Goal: Register for event/course

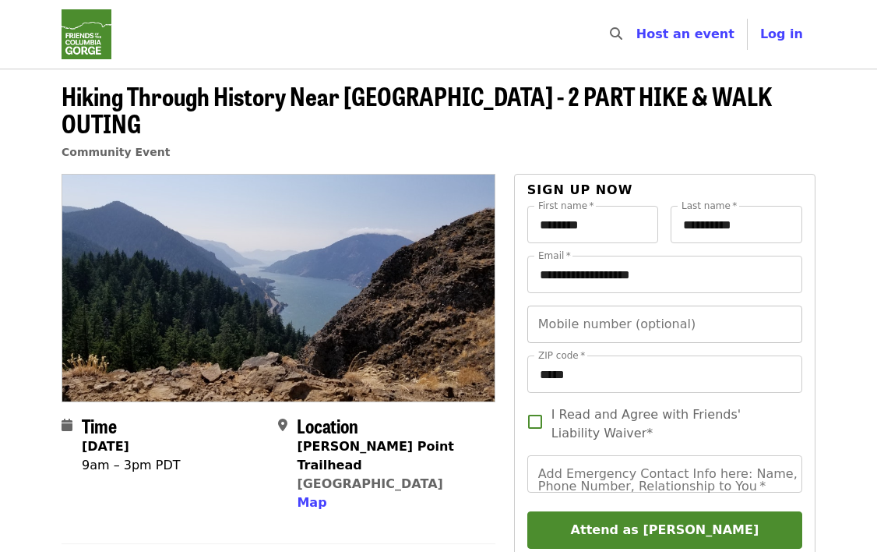
click at [596, 305] on input "Mobile number (optional)" at bounding box center [665, 323] width 275 height 37
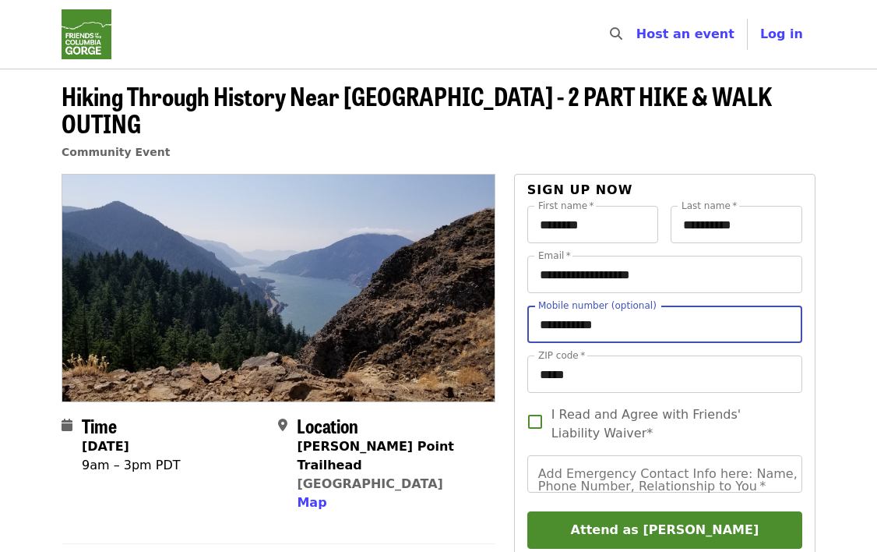
click at [564, 305] on input "**********" at bounding box center [665, 323] width 275 height 37
click at [538, 305] on input "**********" at bounding box center [665, 323] width 275 height 37
click at [572, 305] on input "**********" at bounding box center [665, 323] width 275 height 37
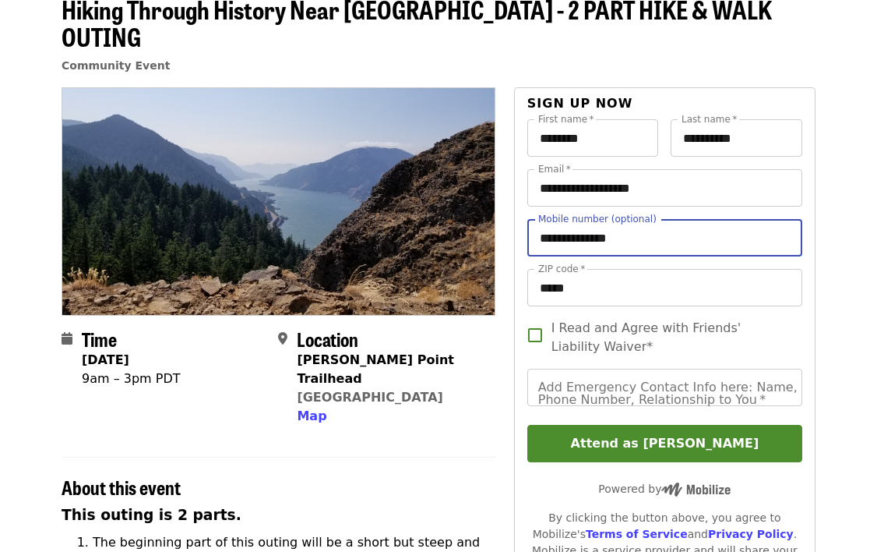
scroll to position [85, 0]
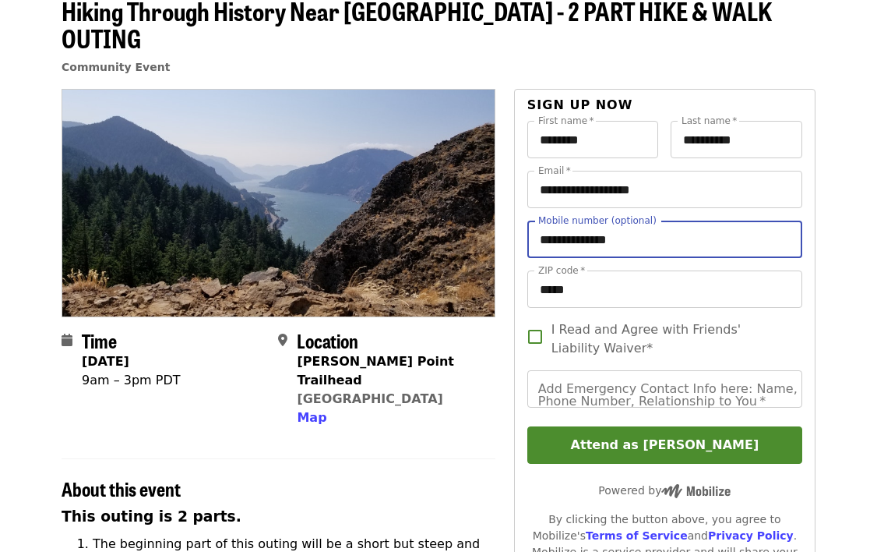
type input "**********"
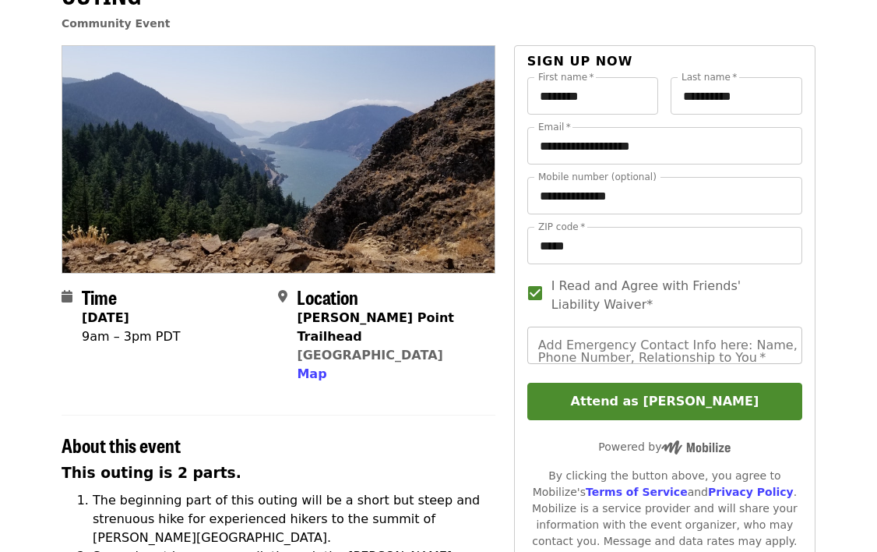
scroll to position [136, 0]
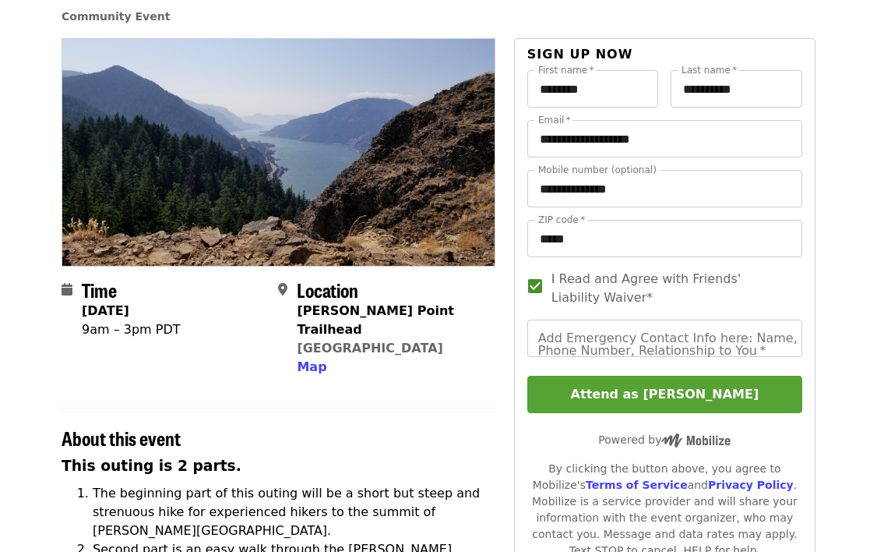
click at [660, 376] on button "Attend as [PERSON_NAME]" at bounding box center [665, 394] width 275 height 37
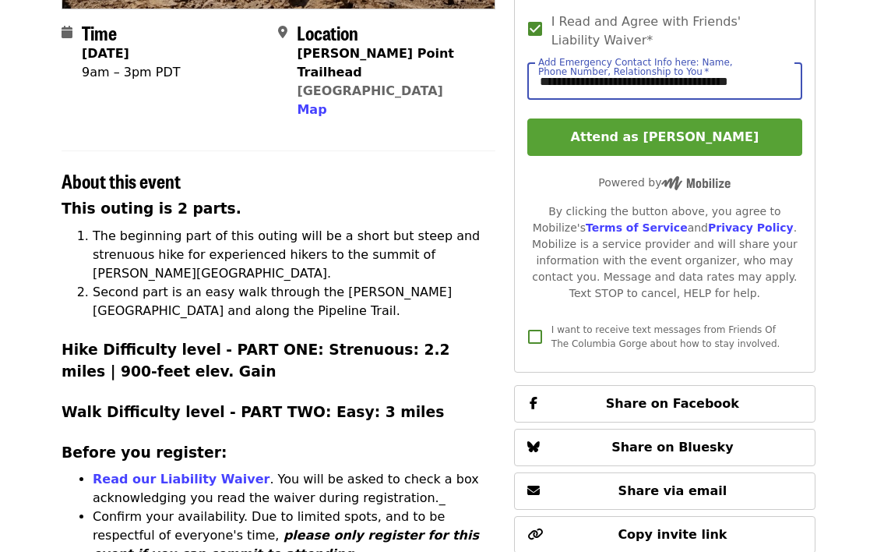
scroll to position [394, 0]
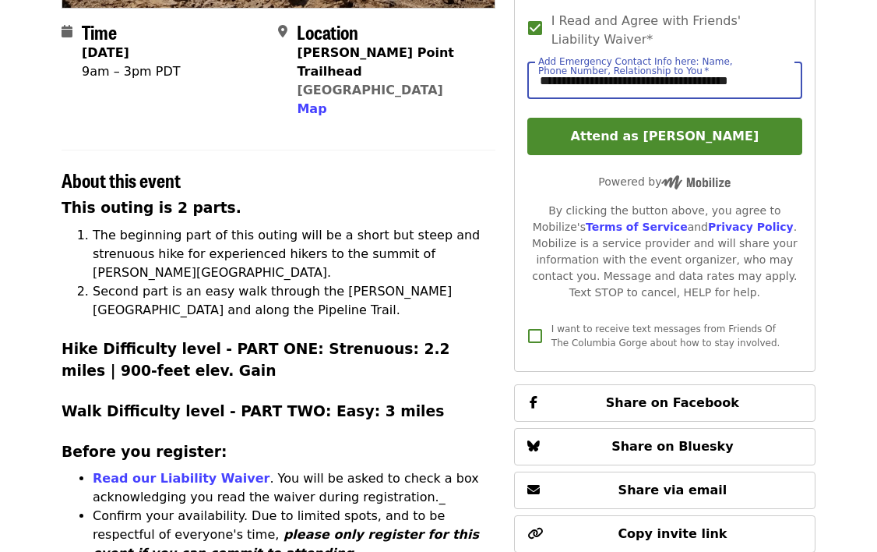
type input "**********"
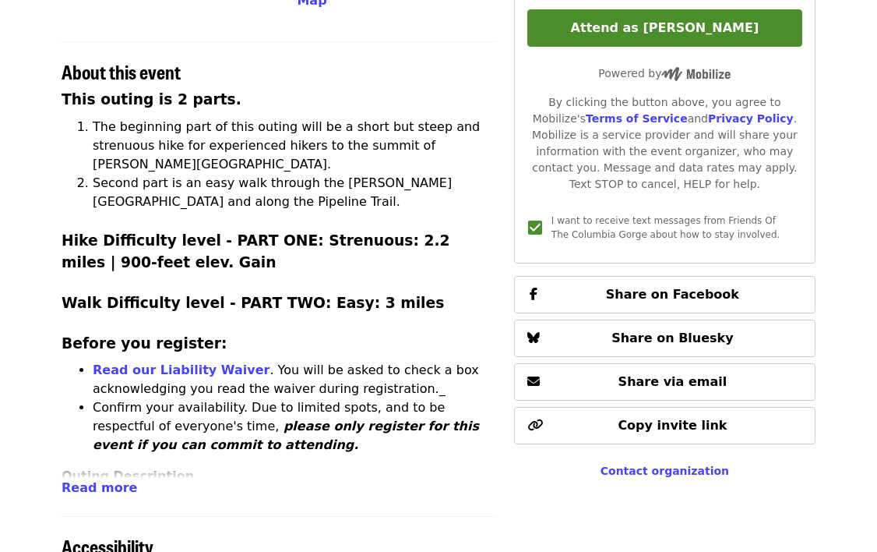
scroll to position [507, 0]
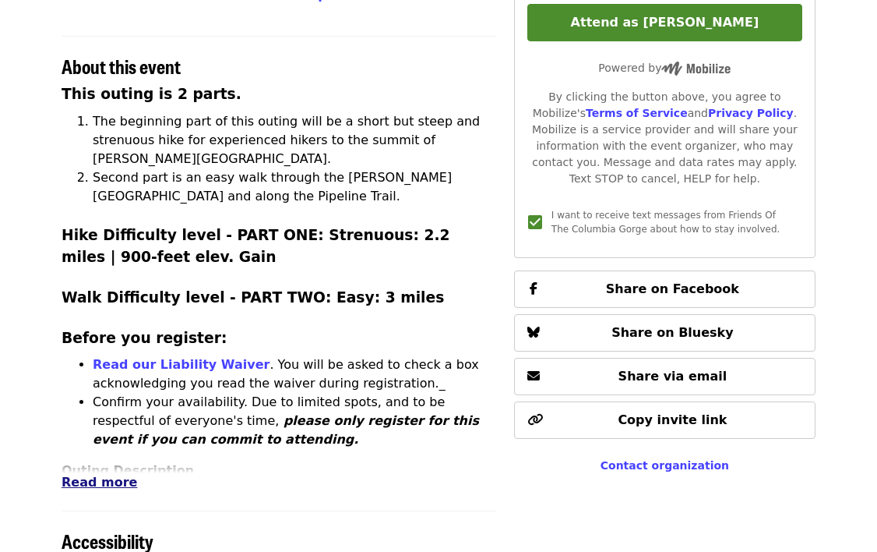
click at [101, 475] on span "Read more" at bounding box center [100, 482] width 76 height 15
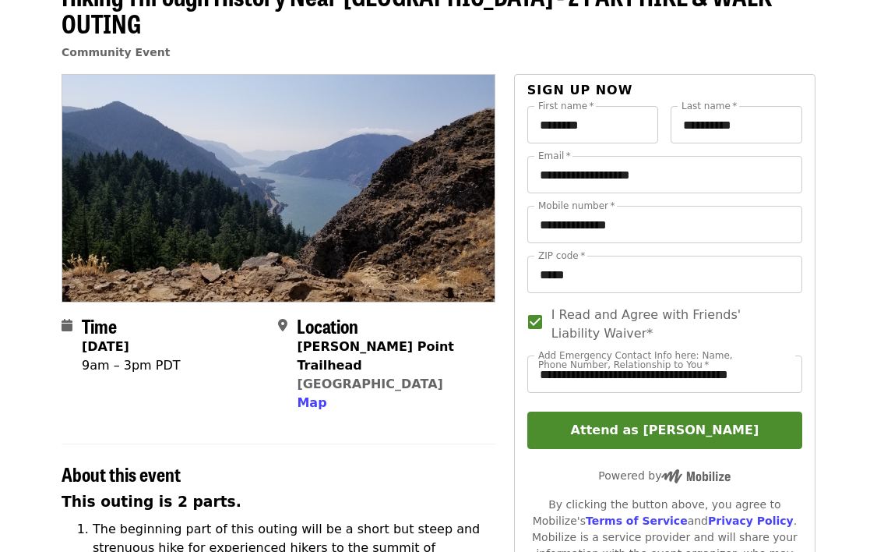
scroll to position [97, 0]
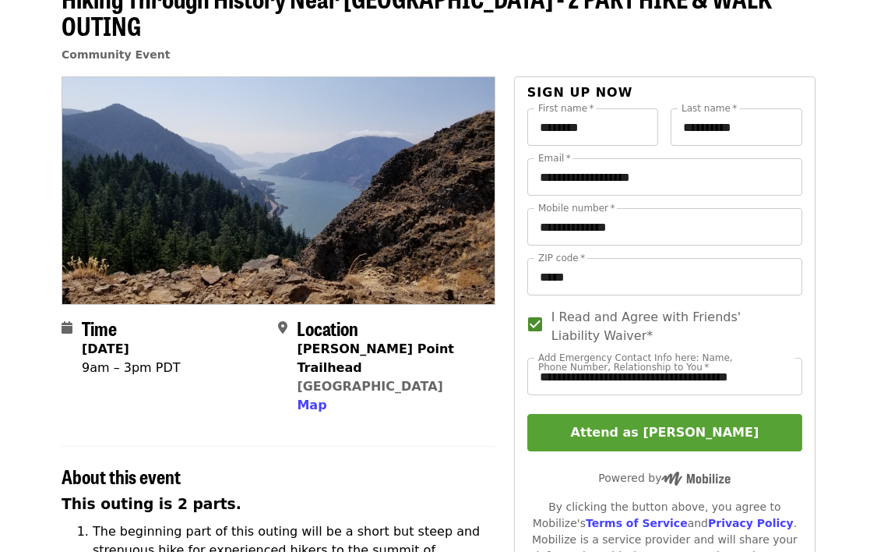
click at [648, 414] on button "Attend as [PERSON_NAME]" at bounding box center [665, 432] width 275 height 37
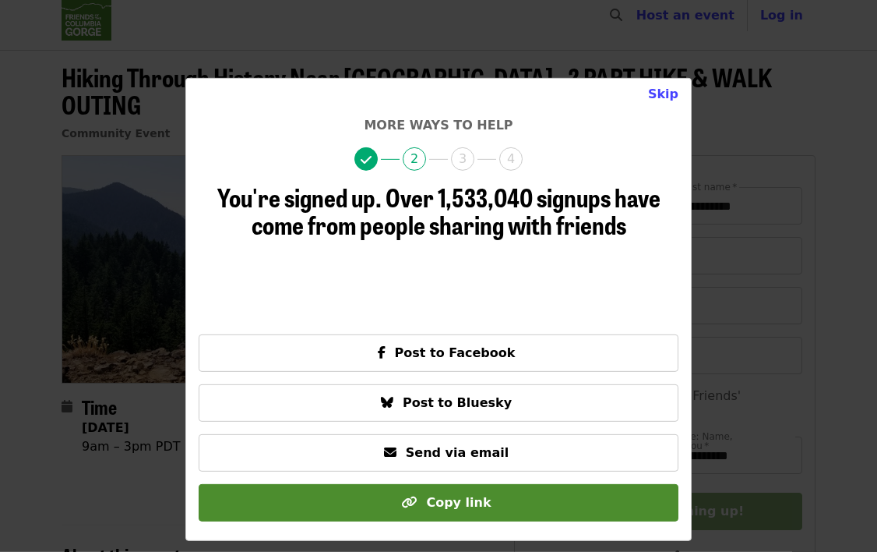
scroll to position [16, 0]
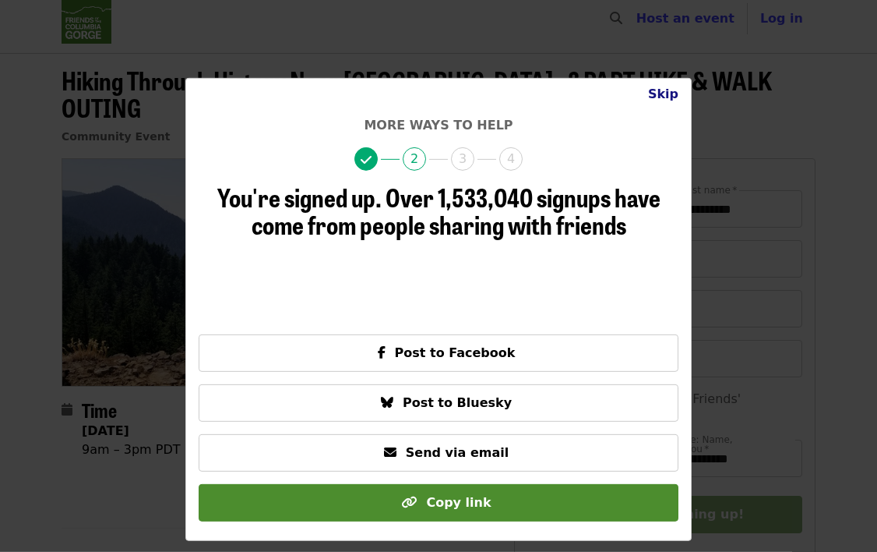
click at [666, 93] on button "Skip" at bounding box center [663, 94] width 55 height 31
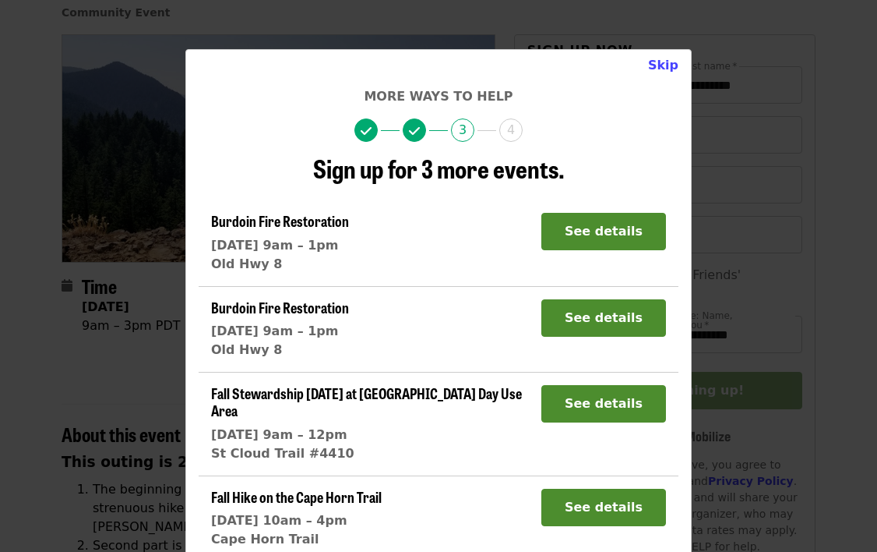
scroll to position [143, 0]
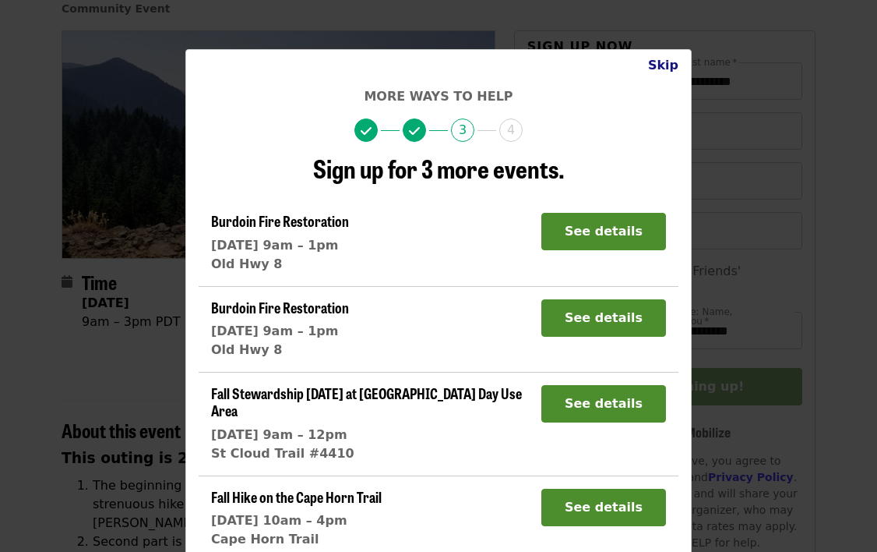
click at [659, 65] on button "Skip" at bounding box center [663, 65] width 55 height 31
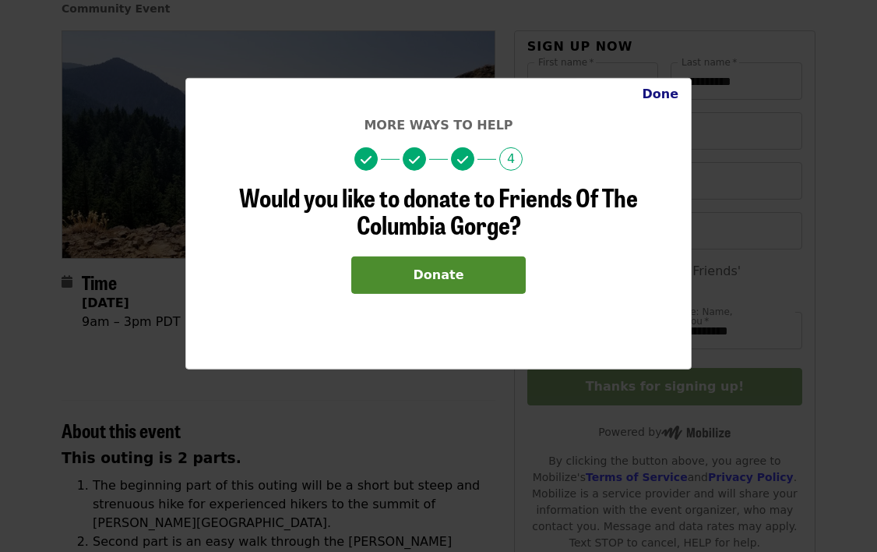
scroll to position [0, 0]
click at [665, 95] on button "Done" at bounding box center [661, 94] width 62 height 31
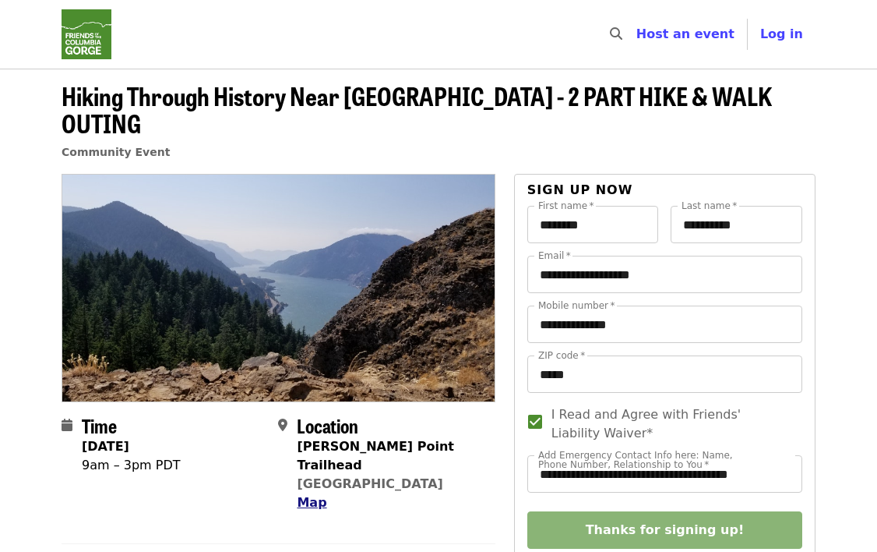
click at [312, 495] on span "Map" at bounding box center [312, 502] width 30 height 15
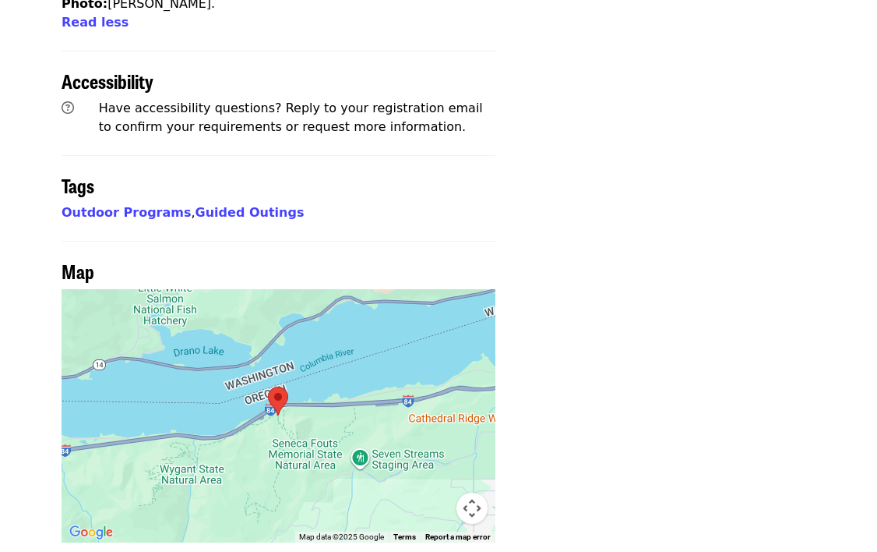
scroll to position [2384, 0]
click at [372, 288] on div at bounding box center [279, 414] width 434 height 253
click at [471, 492] on button "Map camera controls" at bounding box center [472, 507] width 31 height 31
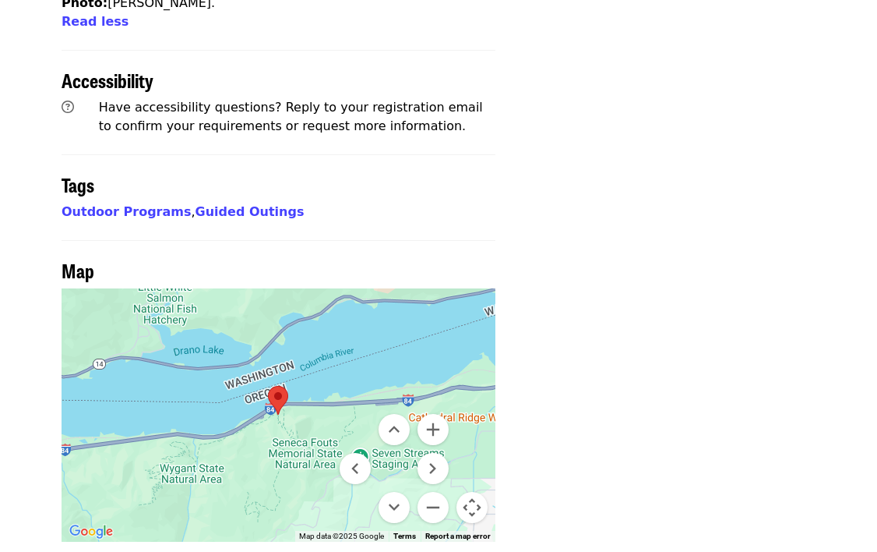
click at [290, 288] on div at bounding box center [279, 414] width 434 height 253
click at [289, 288] on div at bounding box center [279, 414] width 434 height 253
click at [436, 414] on button "Zoom in" at bounding box center [433, 429] width 31 height 31
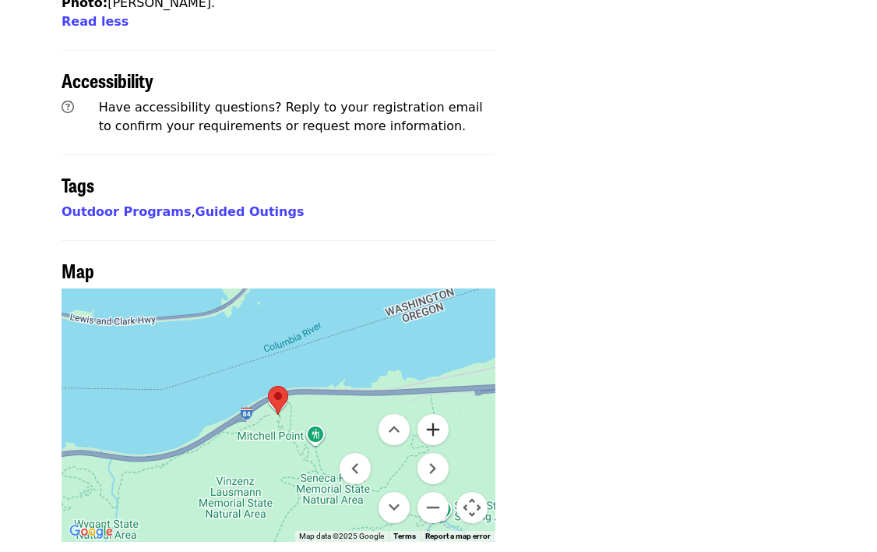
click at [436, 414] on button "Zoom in" at bounding box center [433, 429] width 31 height 31
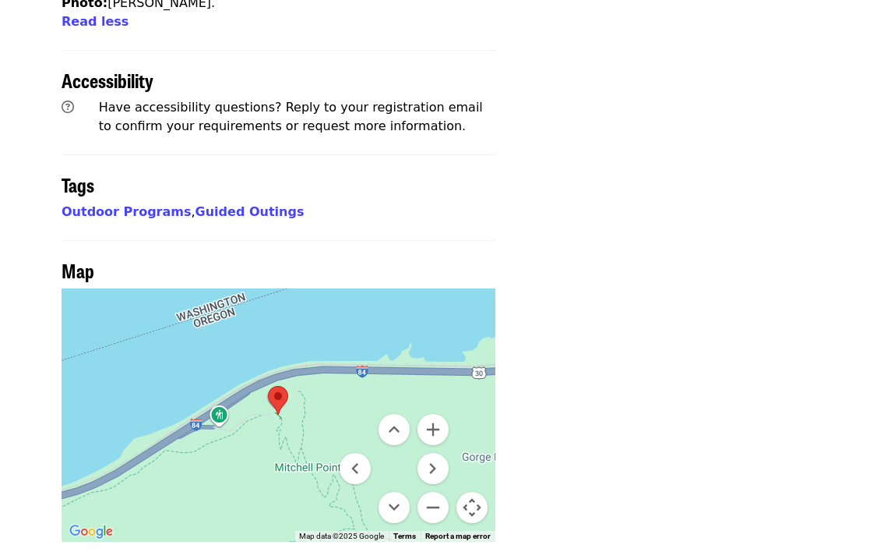
drag, startPoint x: 231, startPoint y: 235, endPoint x: 376, endPoint y: 182, distance: 154.3
click at [378, 288] on div "Keyboard shortcuts Map Data Map data ©2025 Google Map data ©2025 Google 200 m C…" at bounding box center [279, 414] width 434 height 253
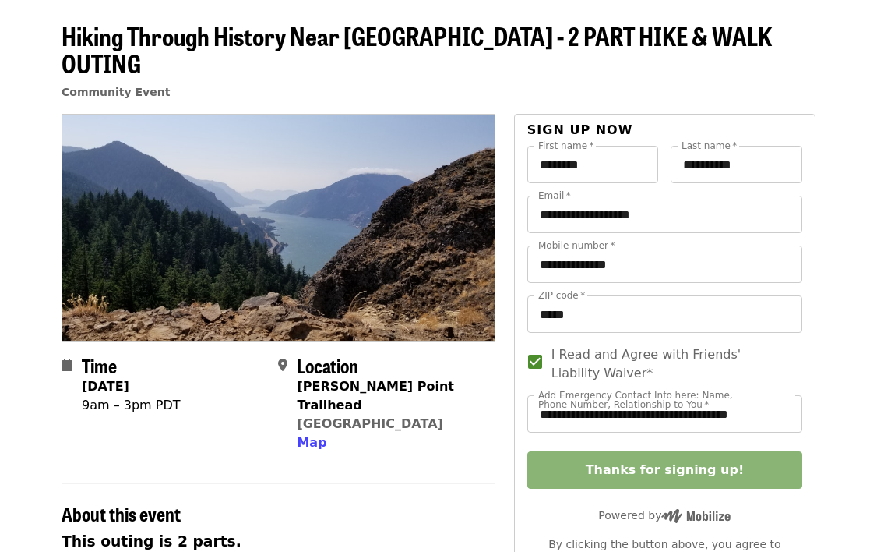
scroll to position [0, 0]
